Goal: Find contact information: Find contact information

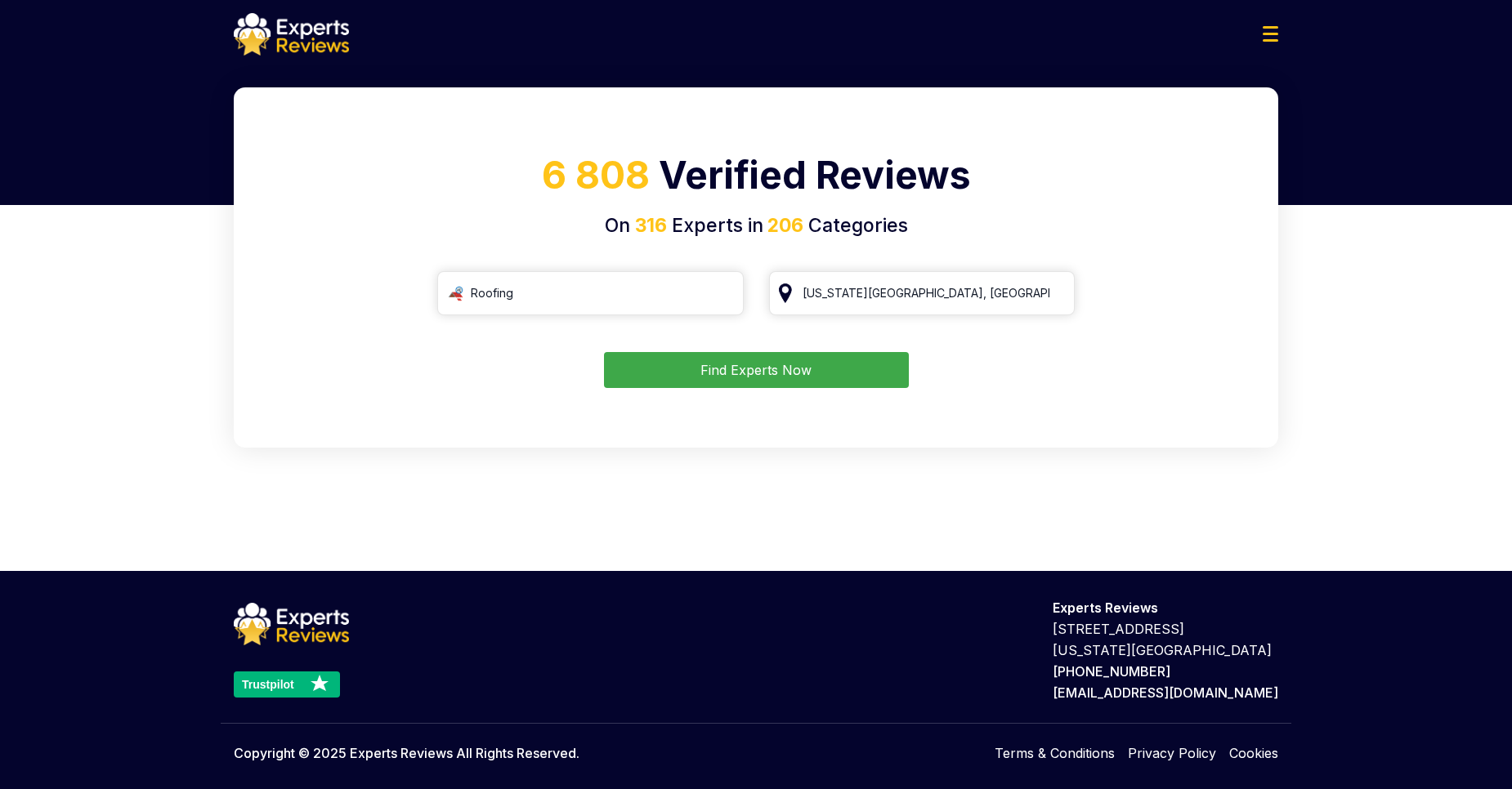
click at [800, 367] on button "Find Experts Now" at bounding box center [756, 370] width 305 height 36
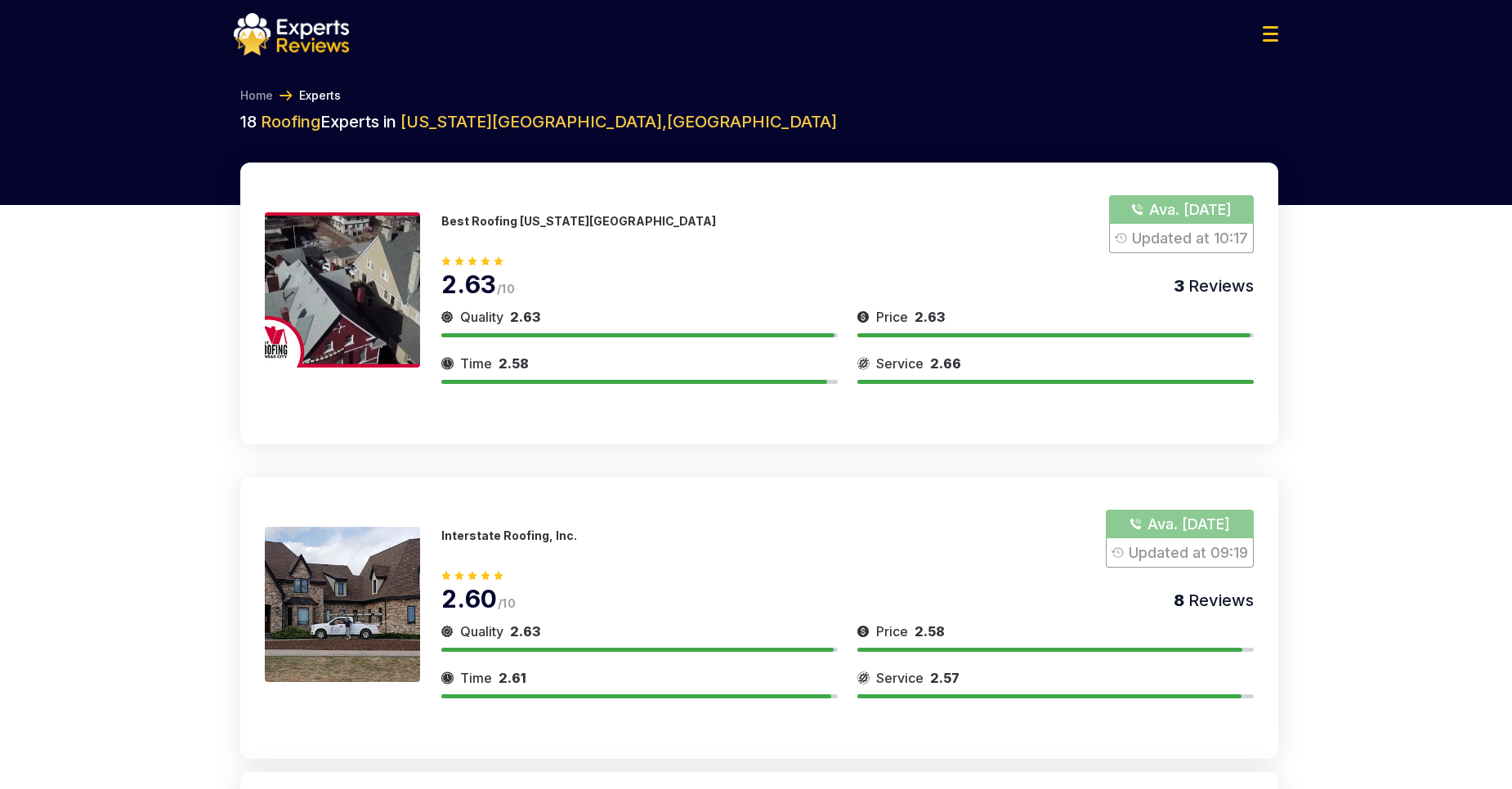
click at [768, 372] on div "Time 2.58" at bounding box center [639, 363] width 396 height 20
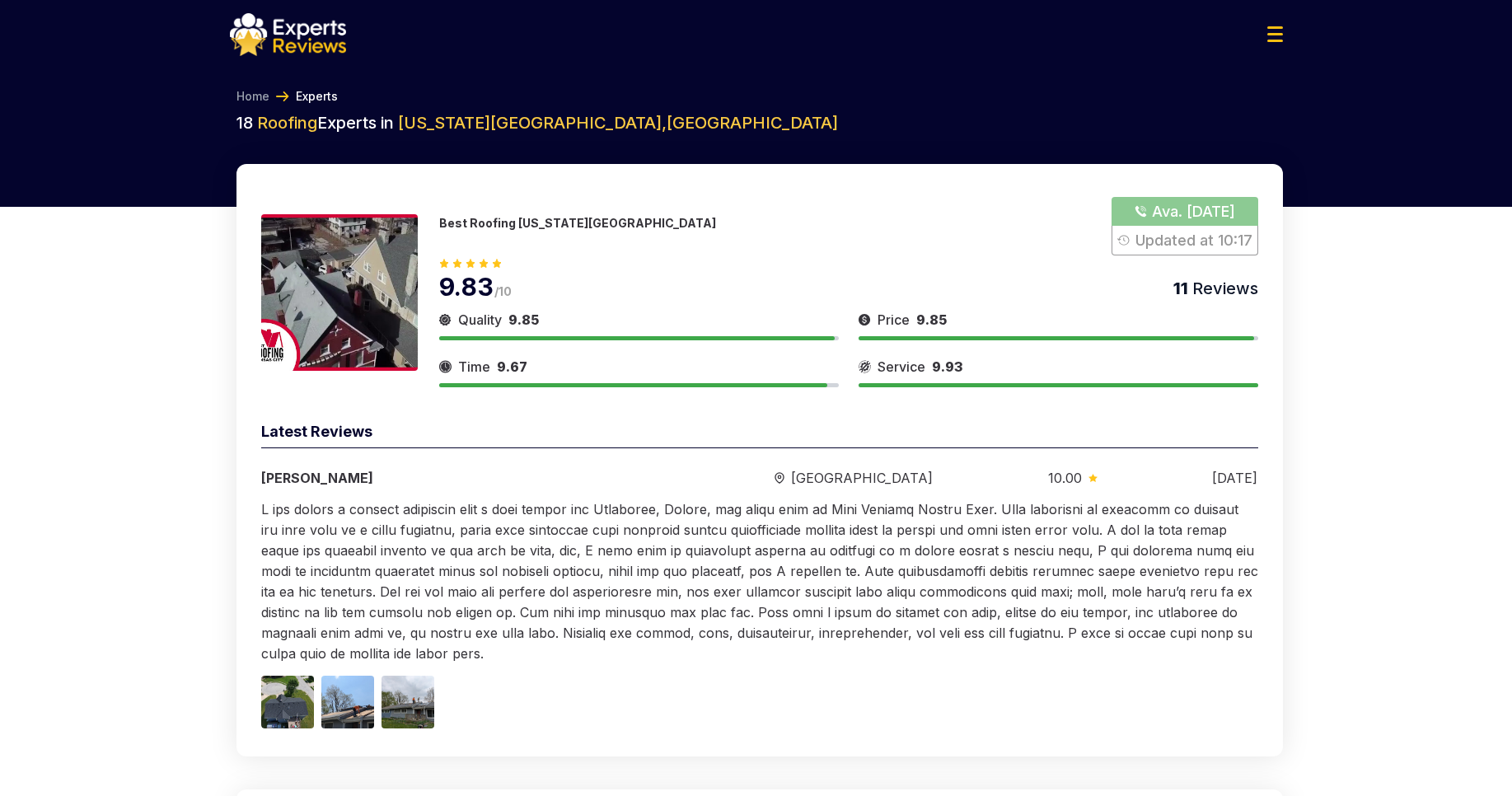
click at [1177, 209] on button "Show Number" at bounding box center [1184, 225] width 146 height 58
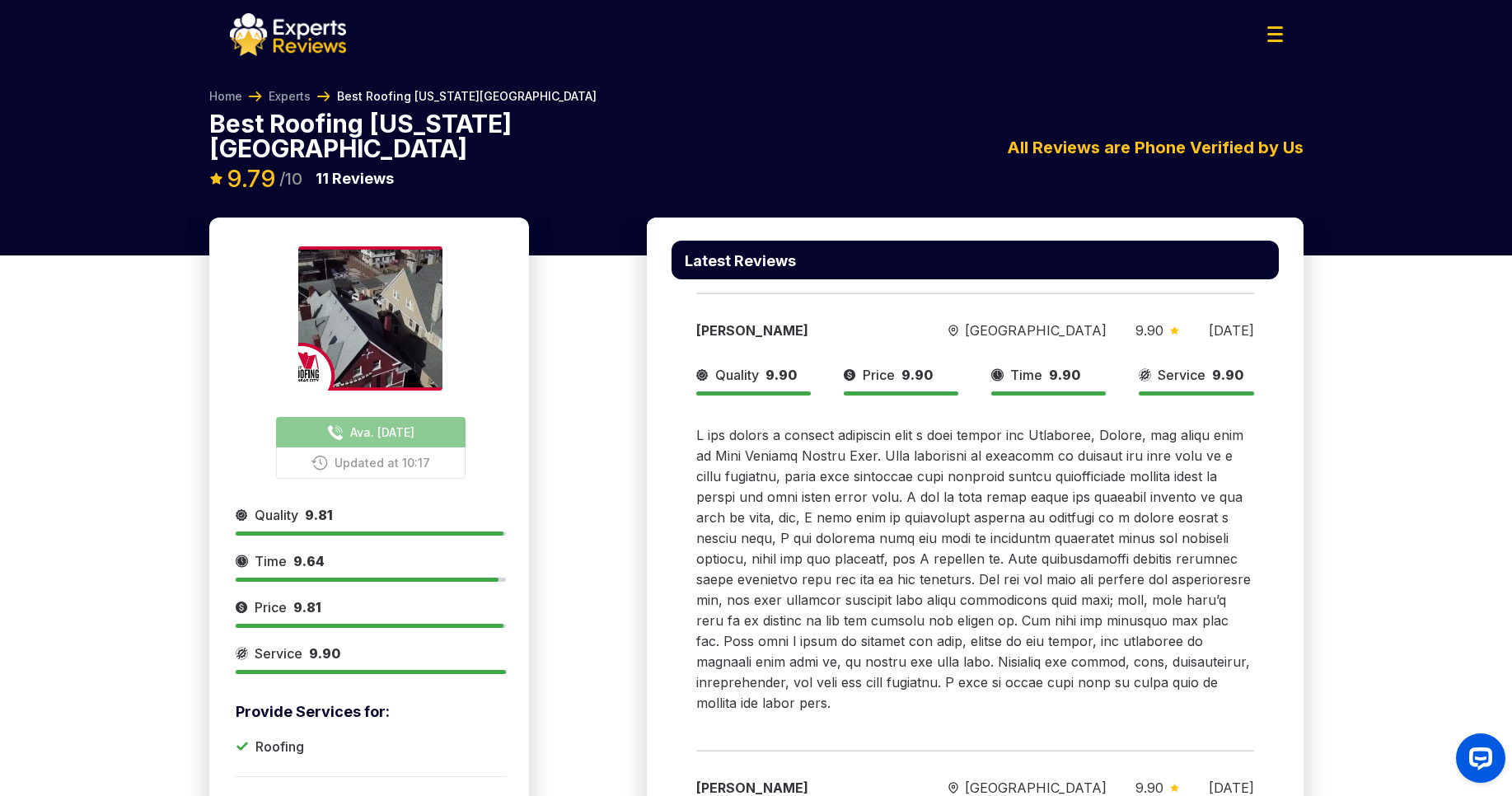
click at [386, 424] on span "Ava. [DATE]" at bounding box center [382, 432] width 64 height 17
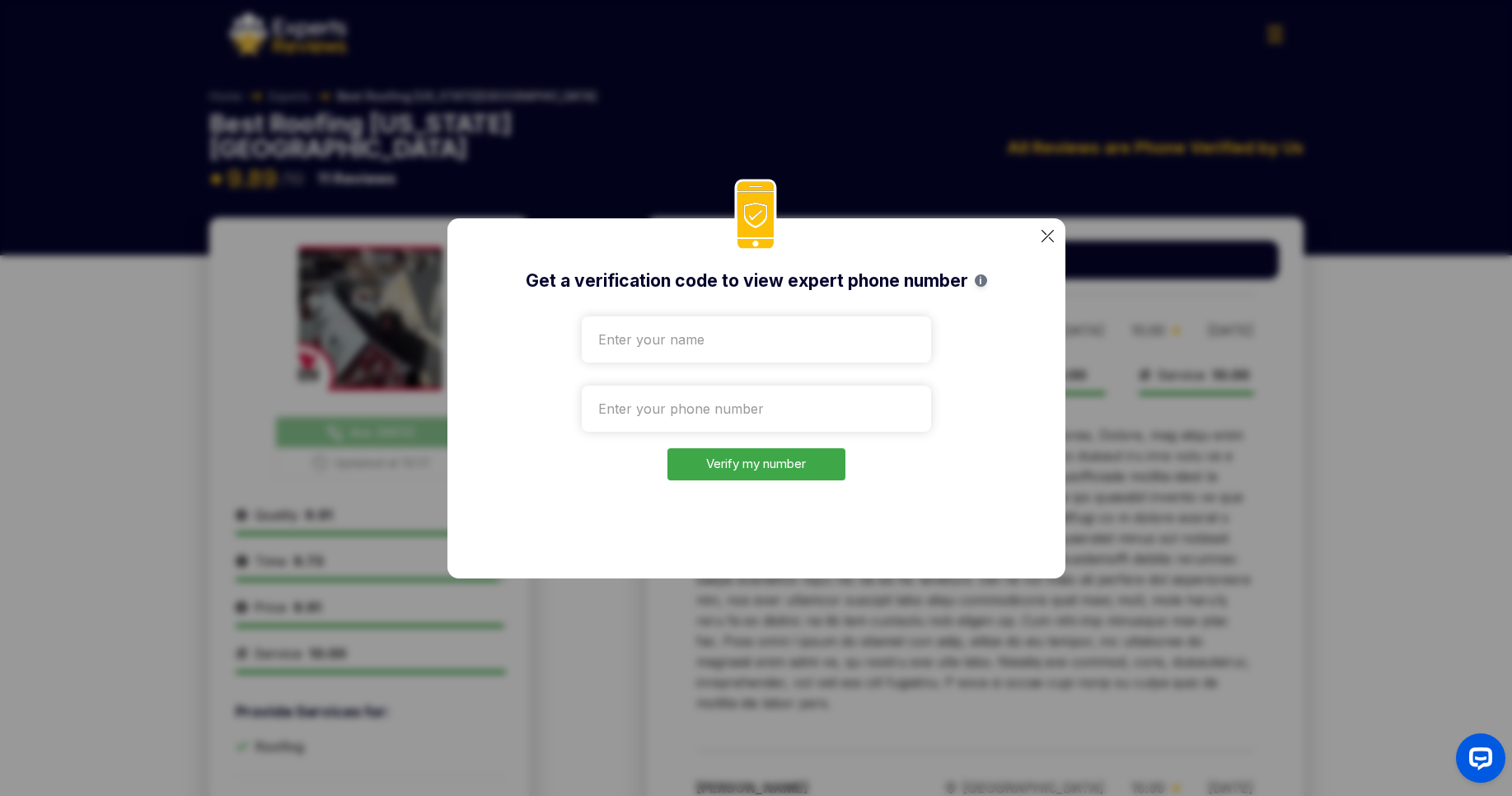
click at [670, 337] on input "text" at bounding box center [756, 340] width 349 height 46
click at [662, 411] on input "tel" at bounding box center [756, 408] width 349 height 46
click at [761, 517] on div "Get a verification code to view expert phone number i Verify my number" at bounding box center [756, 398] width 618 height 360
click at [1050, 233] on img at bounding box center [1047, 236] width 12 height 12
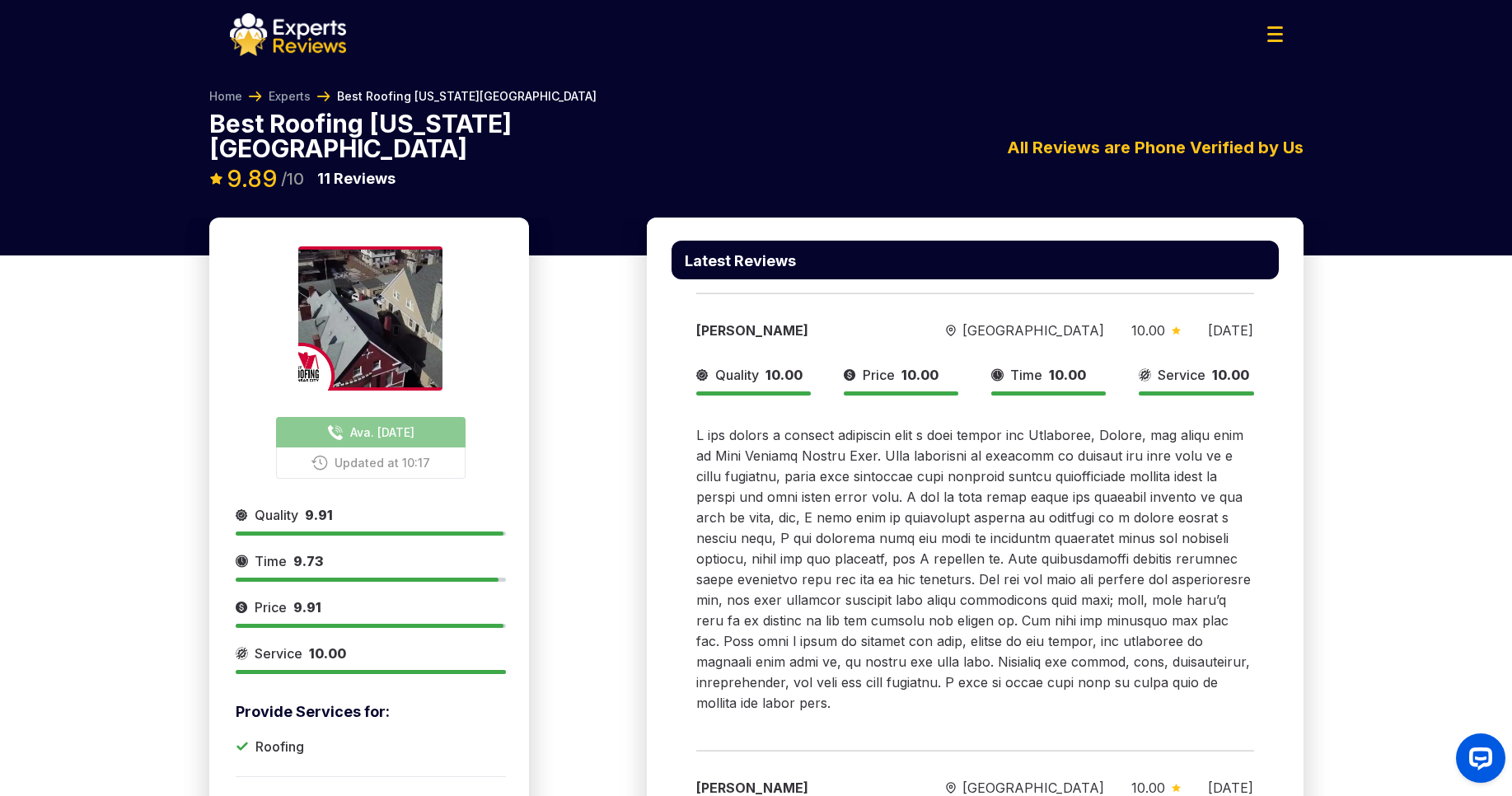
click at [785, 448] on span at bounding box center [973, 569] width 554 height 284
click at [395, 424] on span "Ava. [DATE]" at bounding box center [382, 432] width 64 height 17
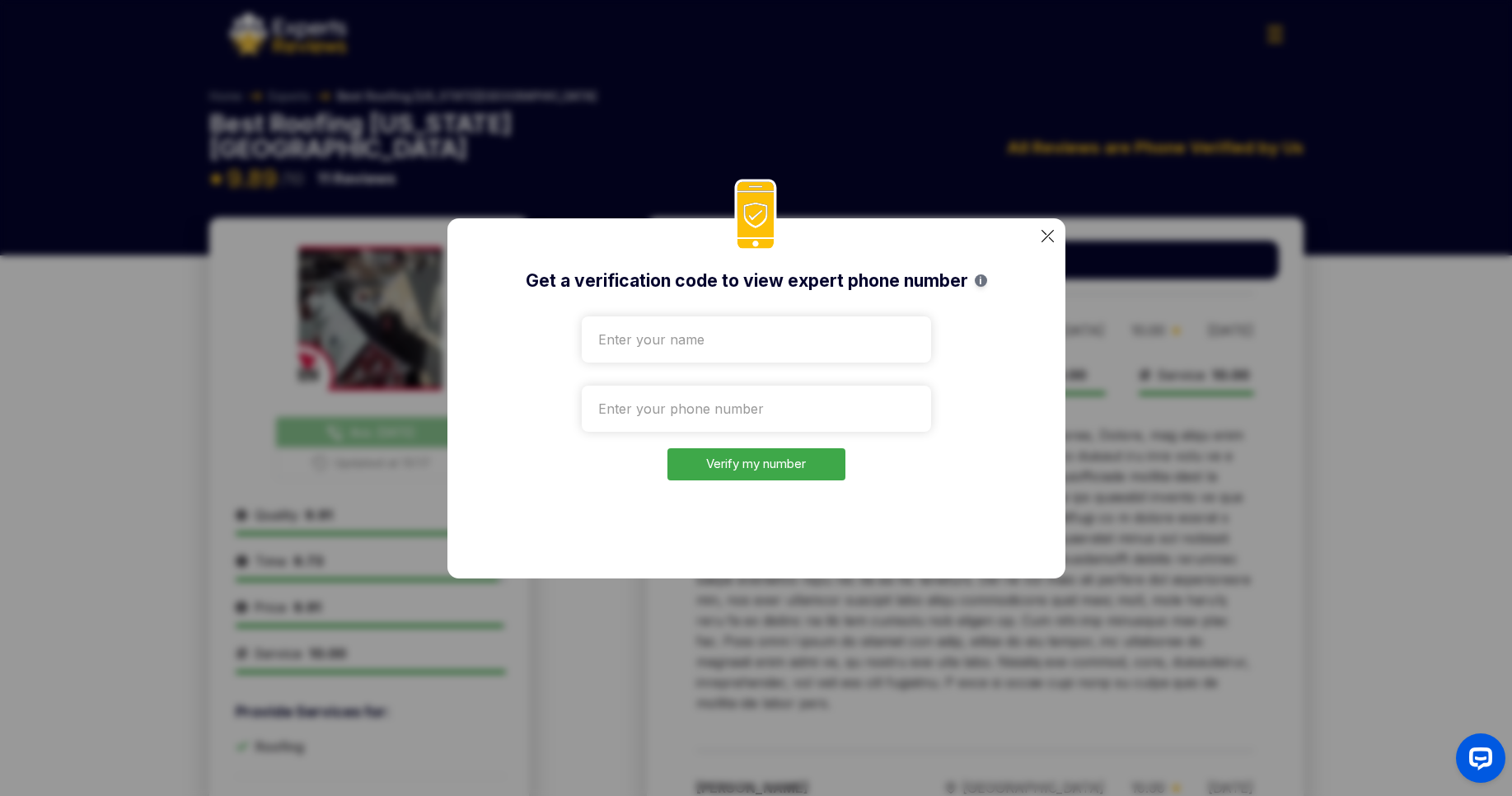
click at [673, 345] on input "text" at bounding box center [756, 340] width 349 height 46
type input "Fefe"
click at [645, 409] on input "tel" at bounding box center [756, 408] width 349 height 46
type input "1"
type input "[PHONE_NUMBER]"
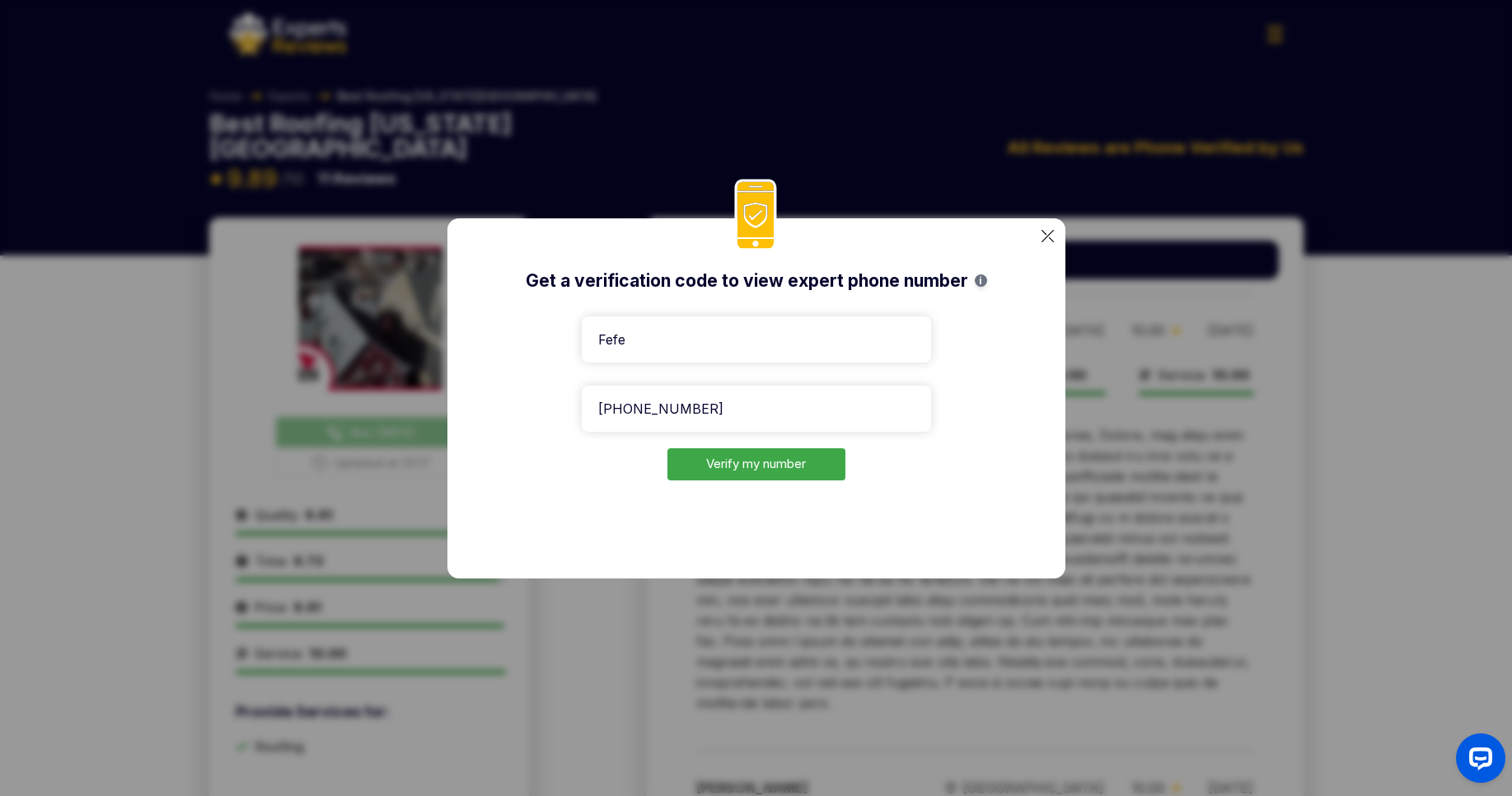
click at [703, 467] on button "Verify my number" at bounding box center [756, 465] width 178 height 32
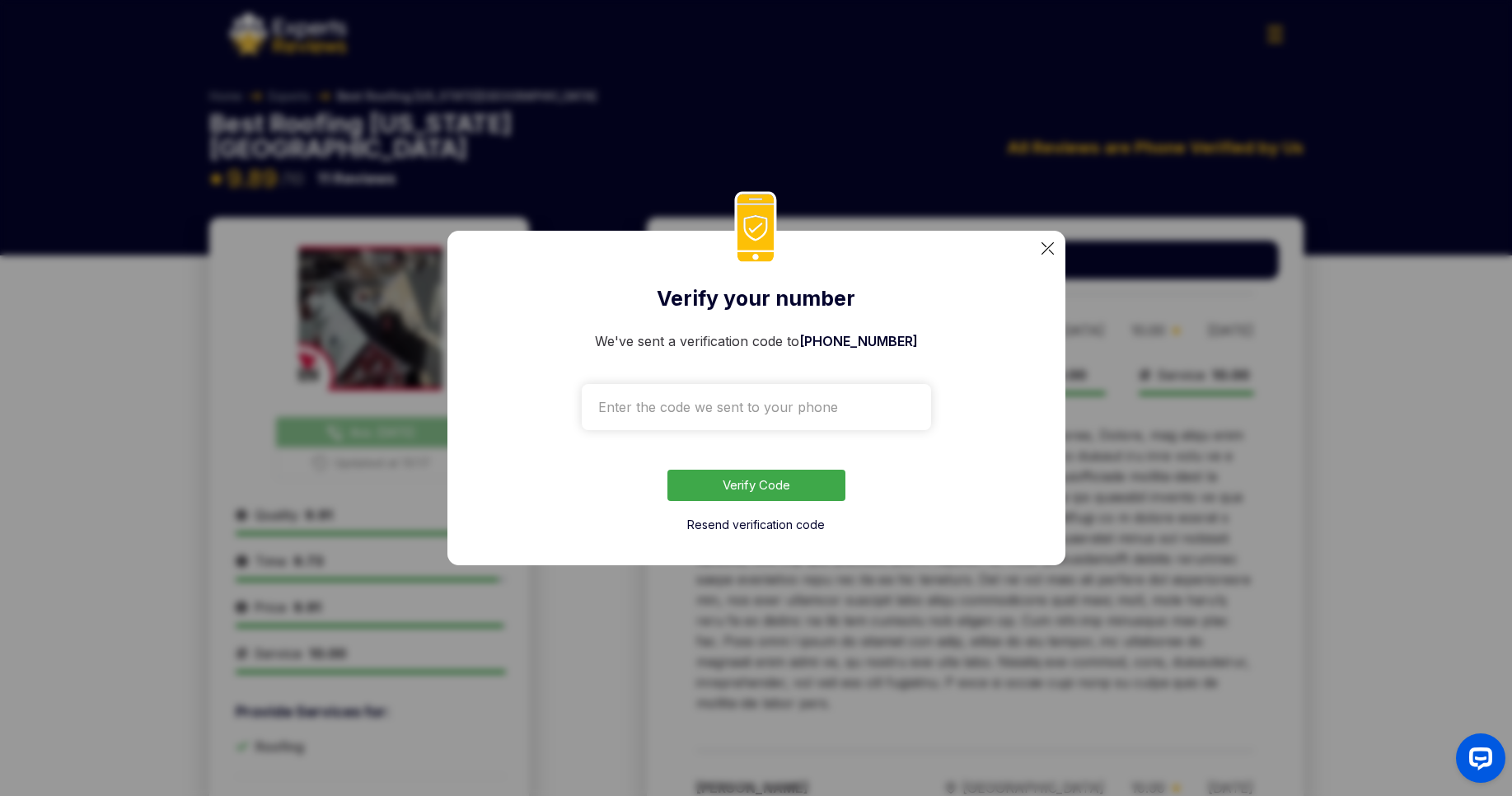
click at [1050, 251] on img at bounding box center [1047, 248] width 12 height 12
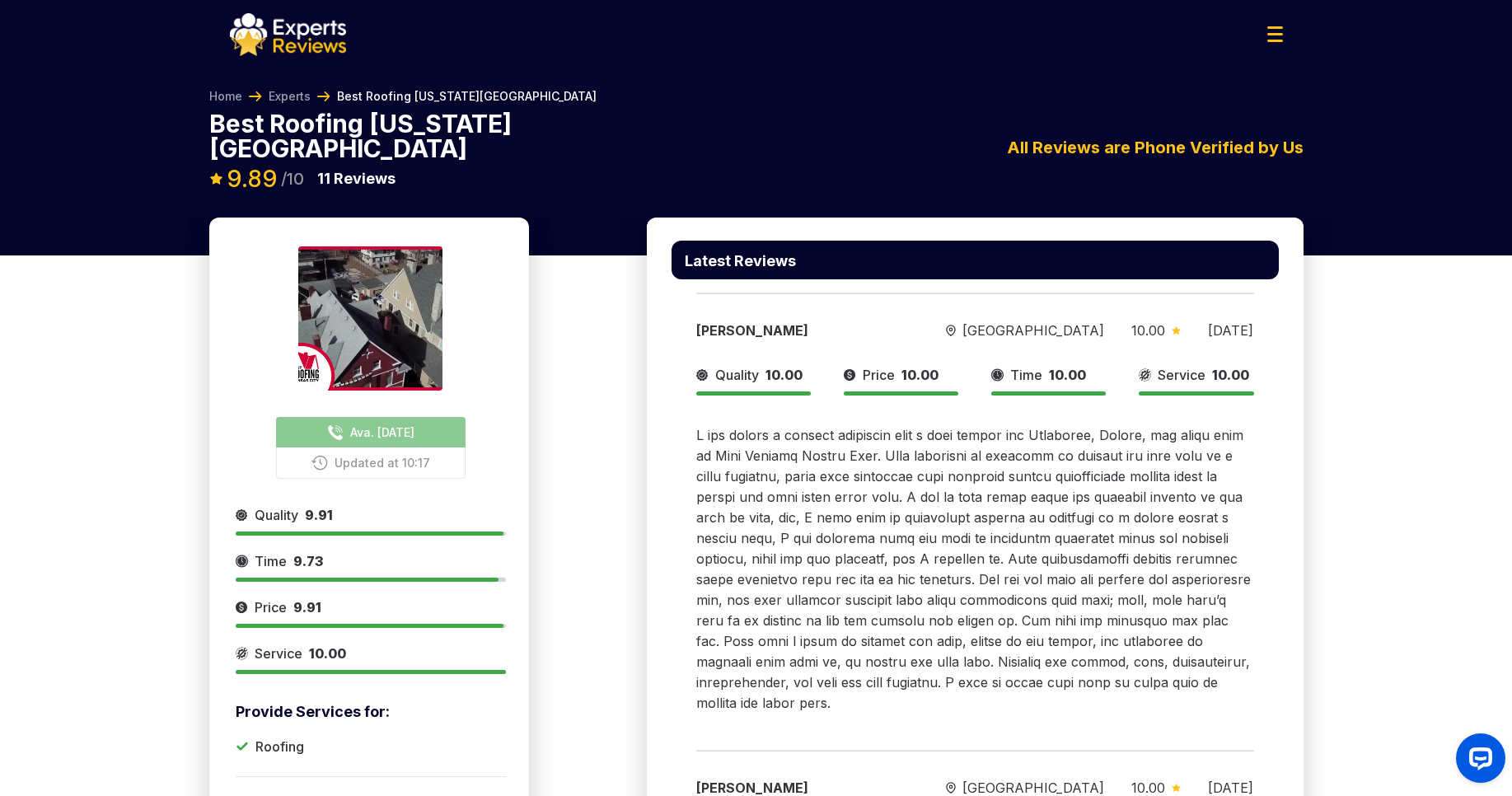
click at [795, 446] on span at bounding box center [973, 569] width 554 height 284
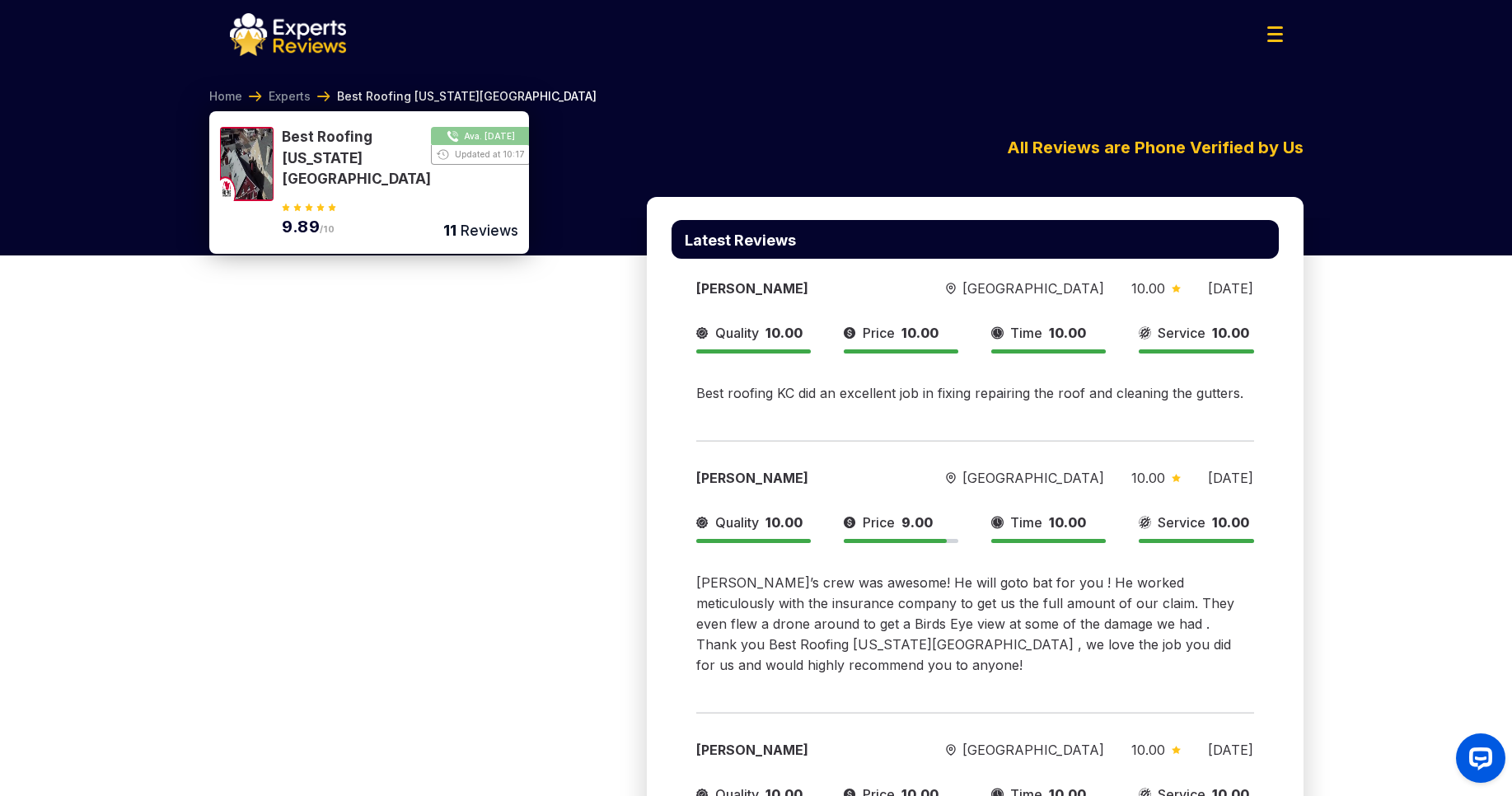
scroll to position [1385, 0]
